Goal: Use online tool/utility: Utilize a website feature to perform a specific function

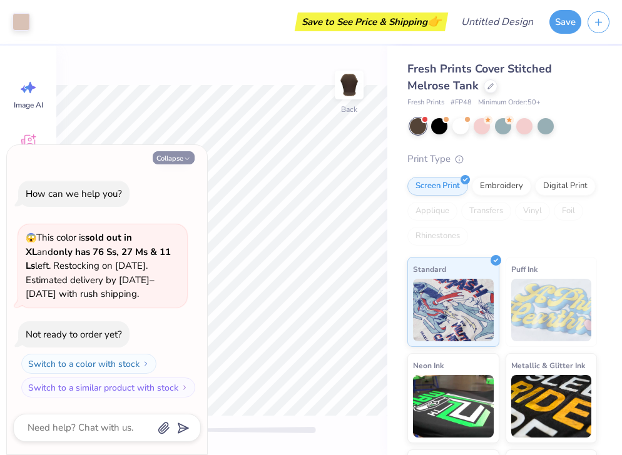
click at [175, 160] on button "Collapse" at bounding box center [174, 157] width 42 height 13
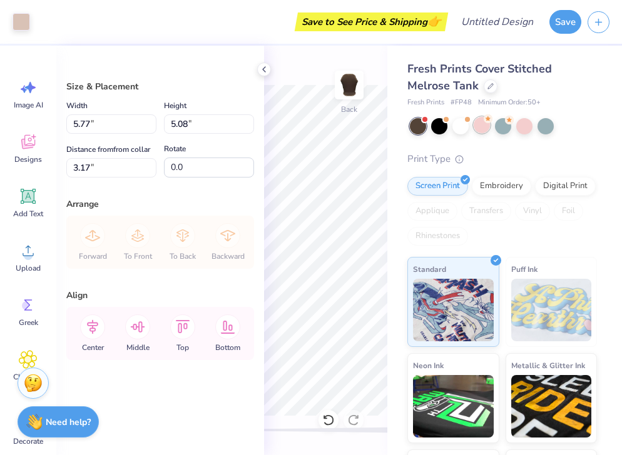
click at [482, 127] on div at bounding box center [482, 125] width 16 height 16
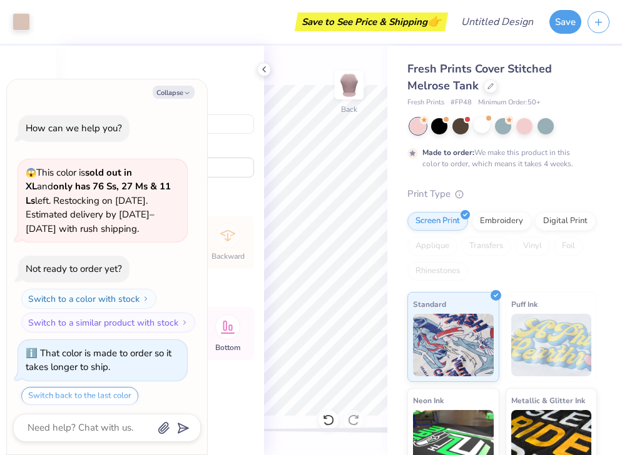
scroll to position [38, 0]
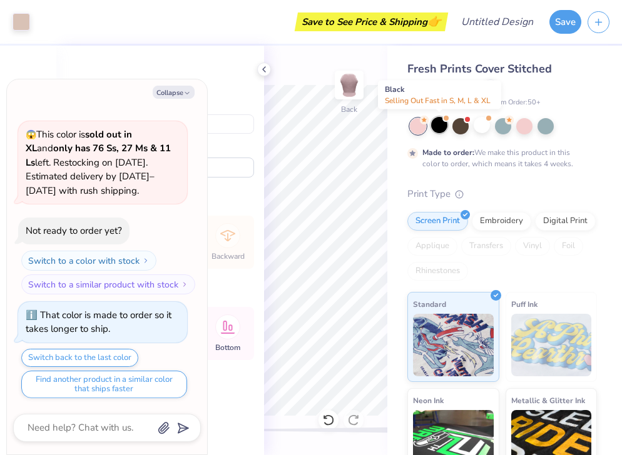
click at [439, 127] on div at bounding box center [439, 125] width 16 height 16
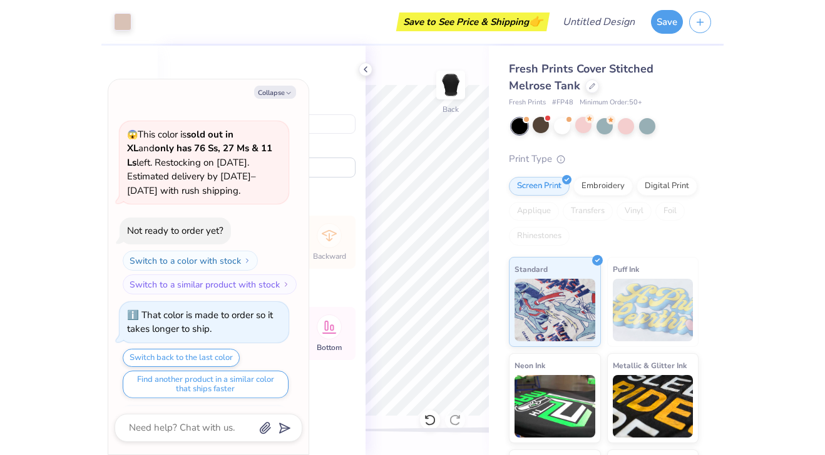
scroll to position [263, 0]
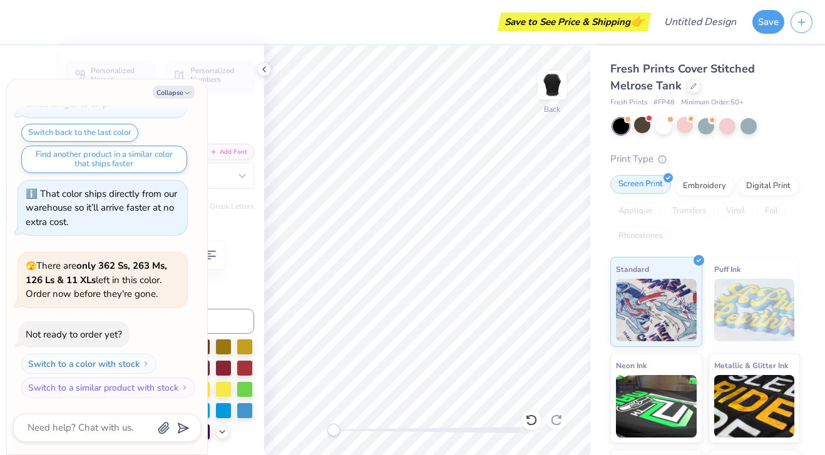
type textarea "x"
type textarea "Delt"
type textarea "x"
type textarea "Del"
type textarea "x"
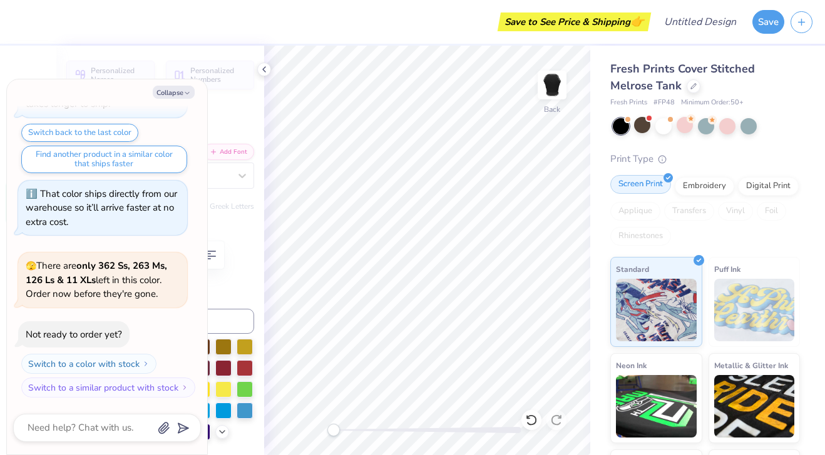
type textarea "De"
type textarea "x"
type textarea "D"
type textarea "x"
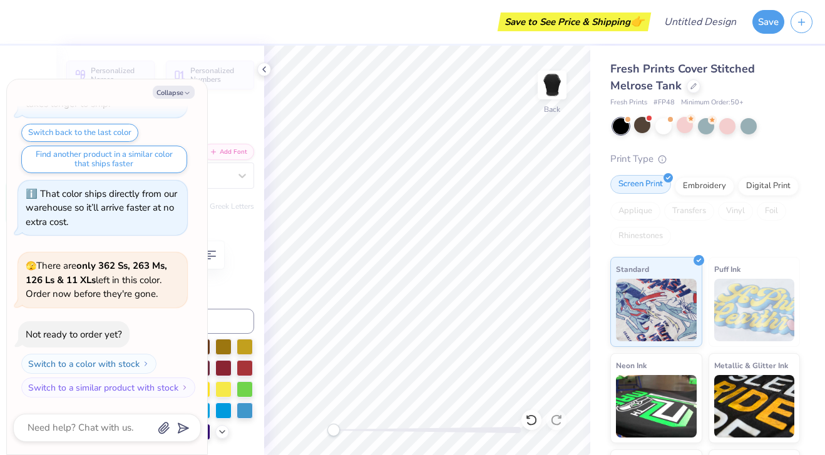
type textarea "p"
type textarea "x"
type textarea "phi"
type textarea "x"
type textarea "ph"
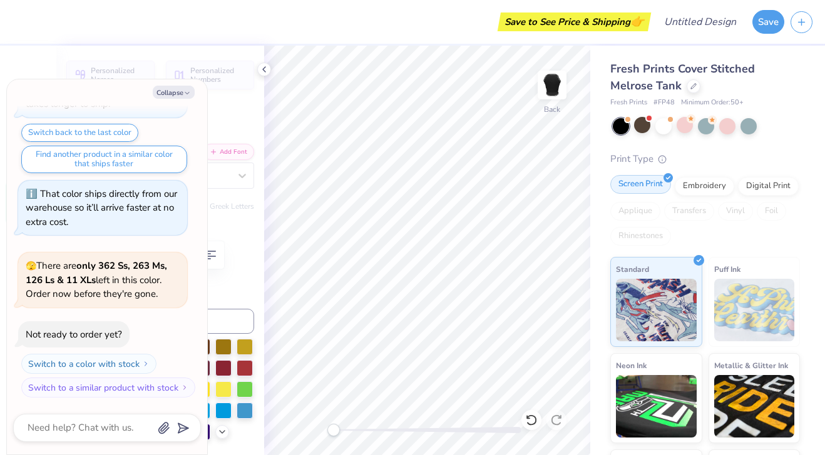
type textarea "x"
type textarea "p"
type textarea "x"
type textarea "P"
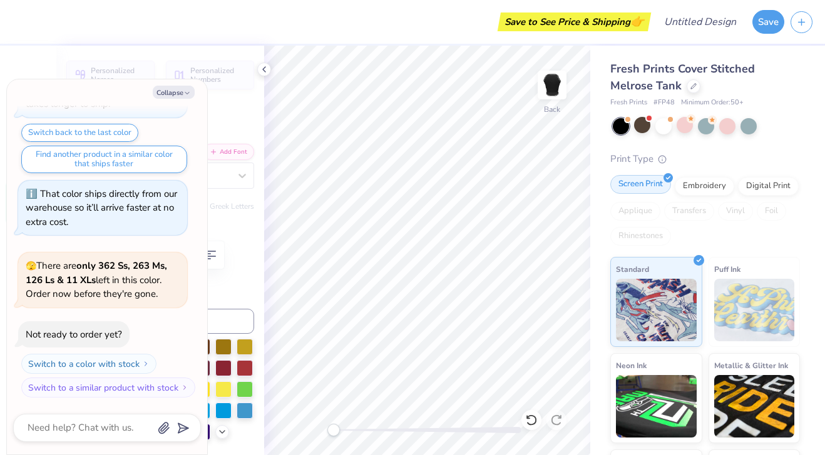
type textarea "x"
type textarea "Phi"
type textarea "x"
type input "2.89"
type input "1.90"
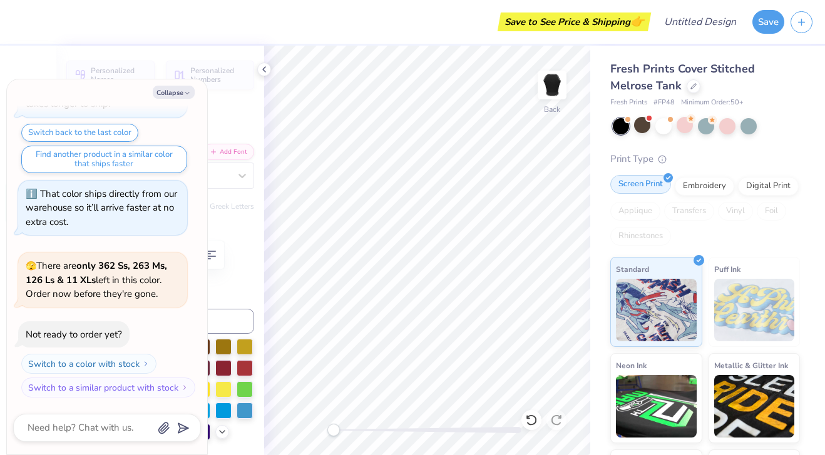
type input "5.11"
type textarea "x"
type textarea "Zesta"
type textarea "x"
type textarea "Zesta"
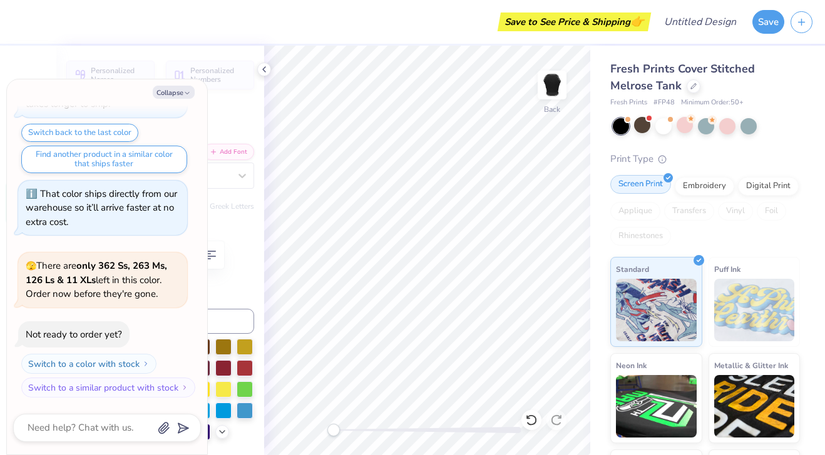
type textarea "x"
type textarea "Zessta"
type textarea "x"
type textarea "Zesista"
type textarea "x"
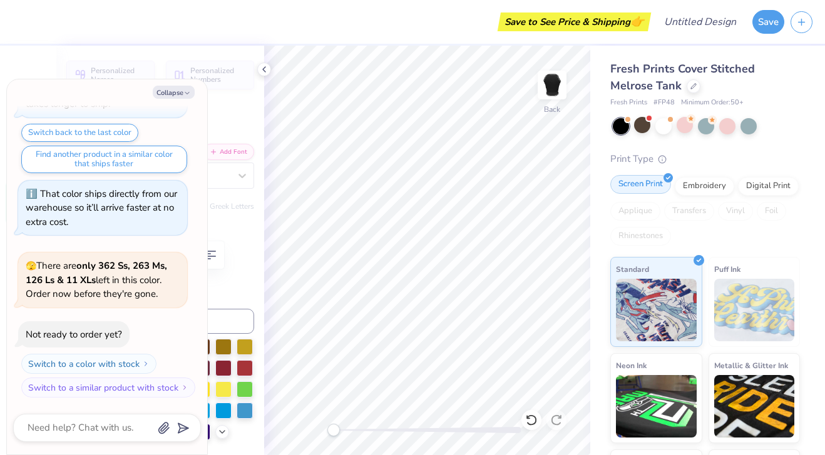
scroll to position [0, 0]
type textarea "Zesist"
type textarea "x"
type textarea "Zesi"
type textarea "x"
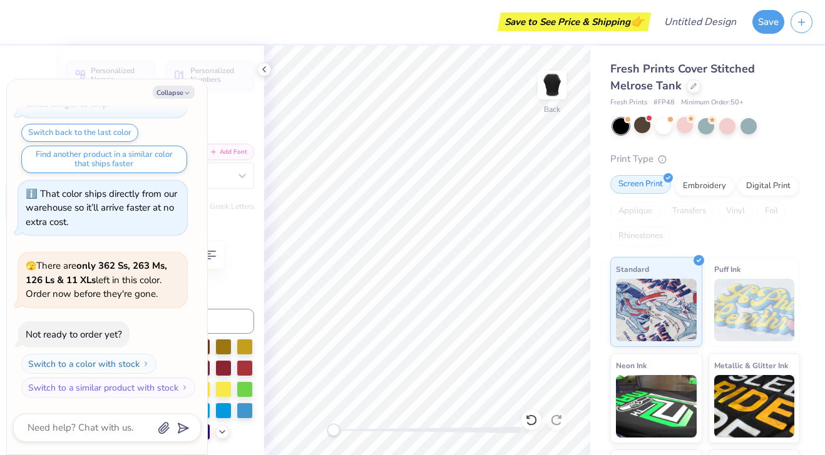
type textarea "Zes"
type textarea "x"
type textarea "Ze"
type textarea "x"
type textarea "Z"
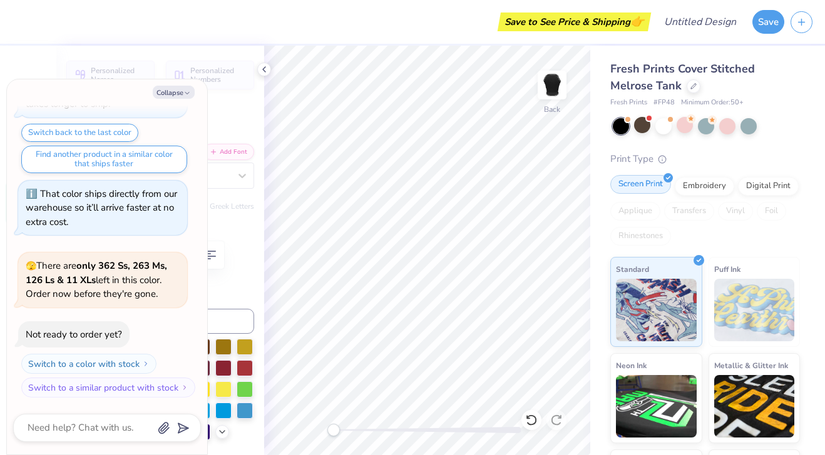
type textarea "x"
type textarea "S"
type textarea "x"
type textarea "Sig"
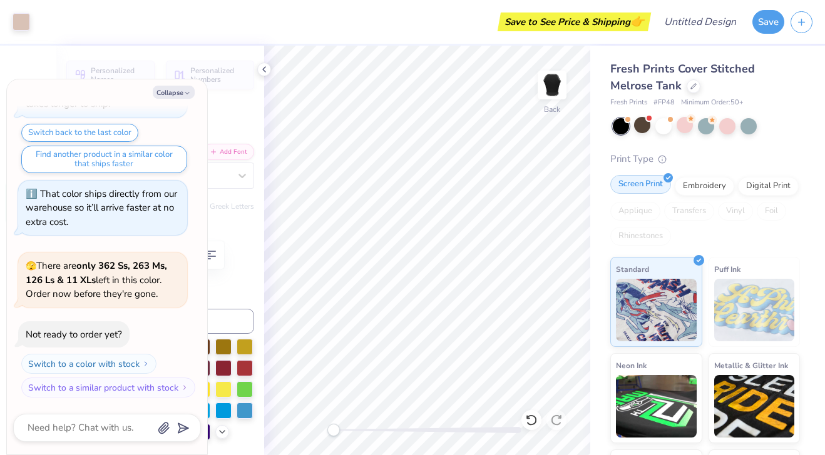
type textarea "x"
type input "2.88"
type input "1.74"
type input "5.17"
type textarea "x"
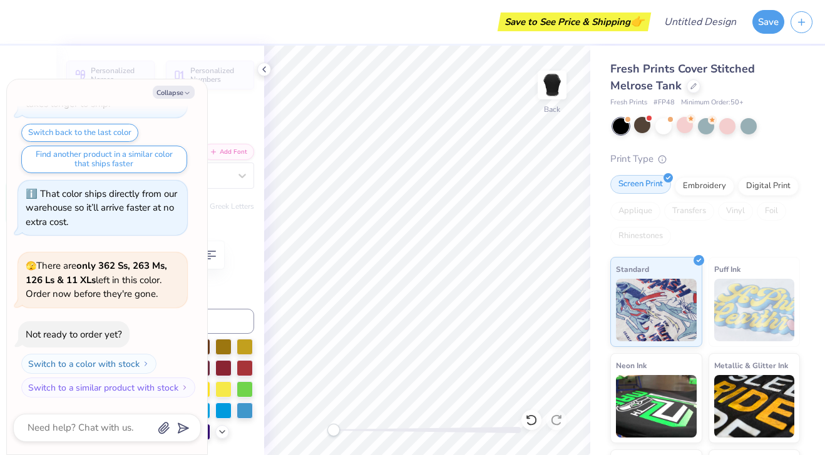
type input "3.66"
type input "2.00"
type input "4.04"
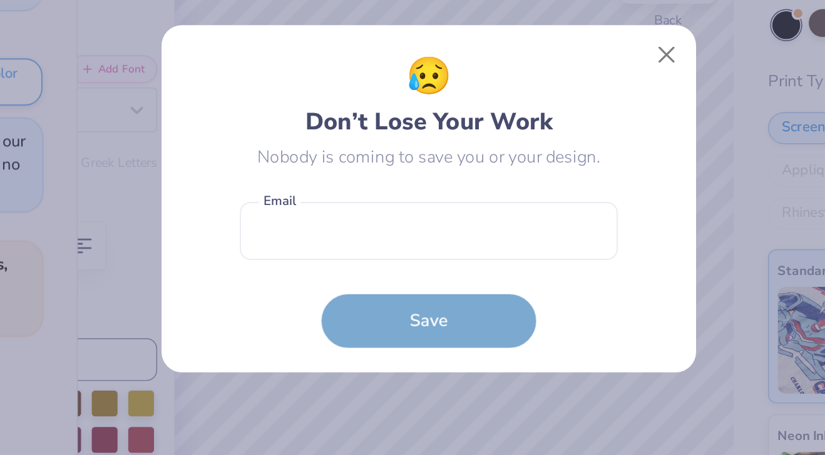
type textarea "x"
